Goal: Find contact information: Obtain details needed to contact an individual or organization

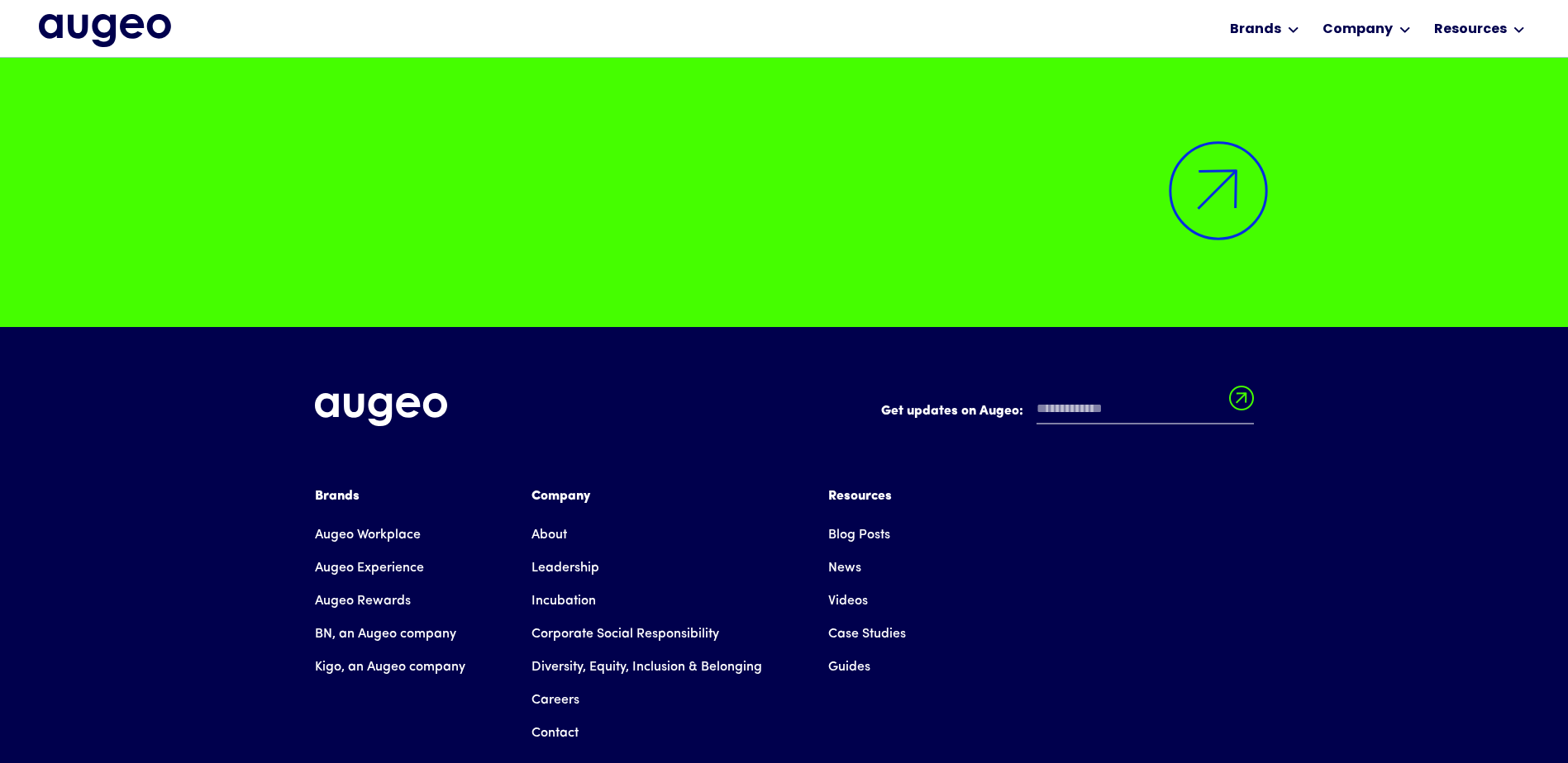
scroll to position [13746, 0]
click at [571, 486] on div "Company" at bounding box center [647, 495] width 231 height 20
click at [550, 518] on link "About" at bounding box center [549, 534] width 36 height 33
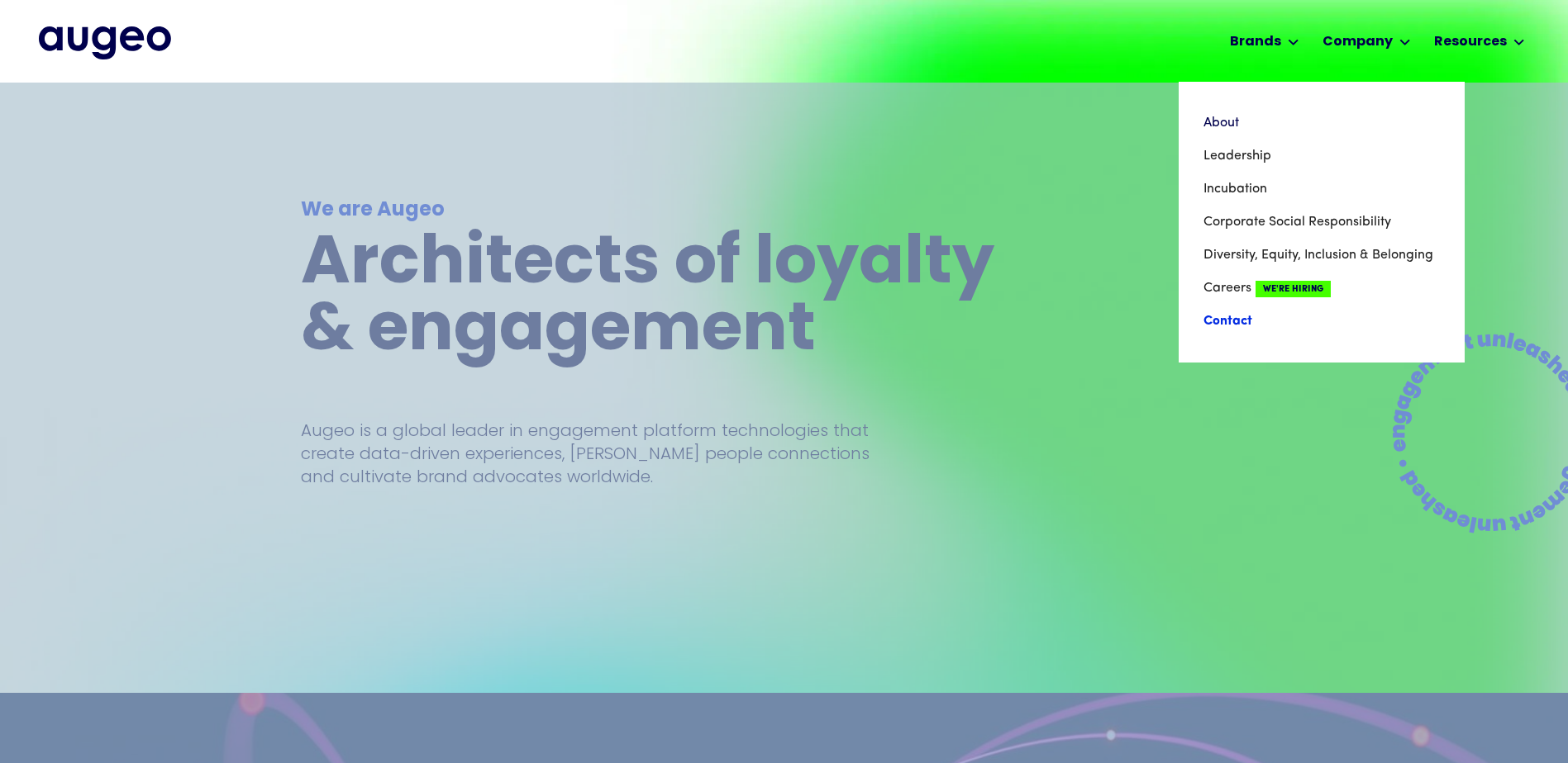
click at [1214, 319] on link "Contact" at bounding box center [1321, 320] width 236 height 33
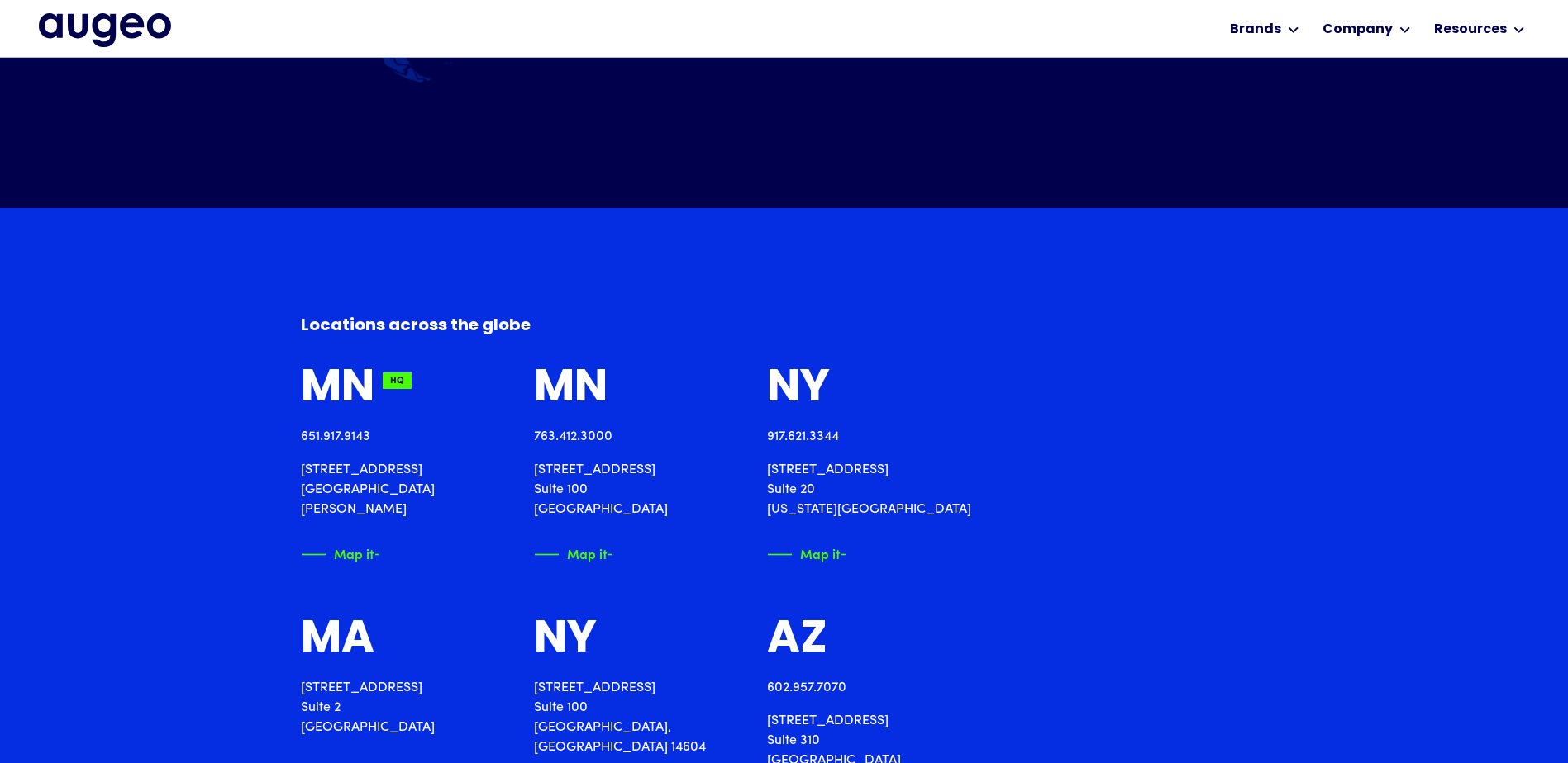
scroll to position [1749, 0]
click at [388, 490] on p "2561 Territorial Road St. Paul, MN 55114" at bounding box center [397, 489] width 193 height 60
drag, startPoint x: 388, startPoint y: 490, endPoint x: 408, endPoint y: 486, distance: 20.4
click at [408, 486] on p "2561 Territorial Road St. Paul, MN 55114" at bounding box center [397, 489] width 193 height 60
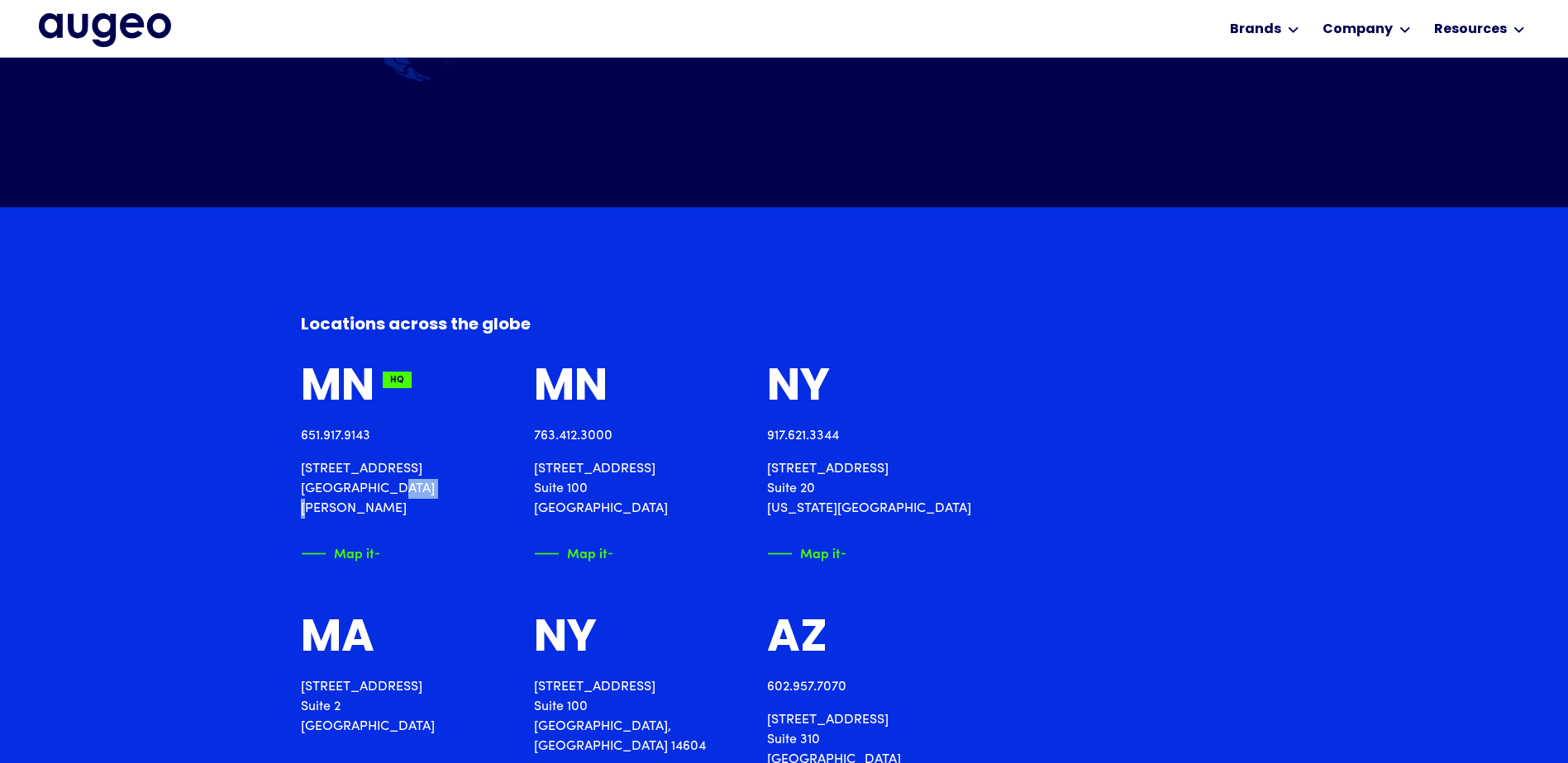
drag, startPoint x: 400, startPoint y: 486, endPoint x: 378, endPoint y: 486, distance: 22.0
click at [378, 486] on p "2561 Territorial Road St. Paul, MN 55114" at bounding box center [397, 489] width 193 height 60
click at [397, 487] on p "2561 Territorial Road St. Paul, MN 55114" at bounding box center [397, 489] width 193 height 60
